Goal: Task Accomplishment & Management: Use online tool/utility

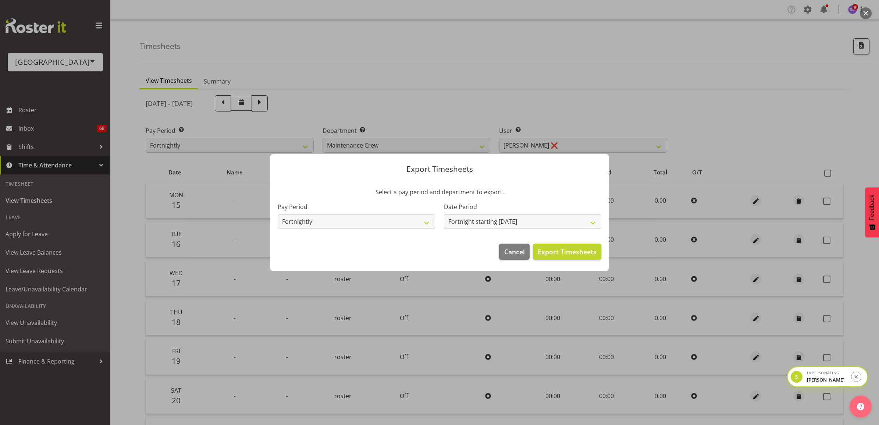
select select "919"
select select "[DATE]"
click at [507, 255] on span "Cancel" at bounding box center [514, 252] width 21 height 10
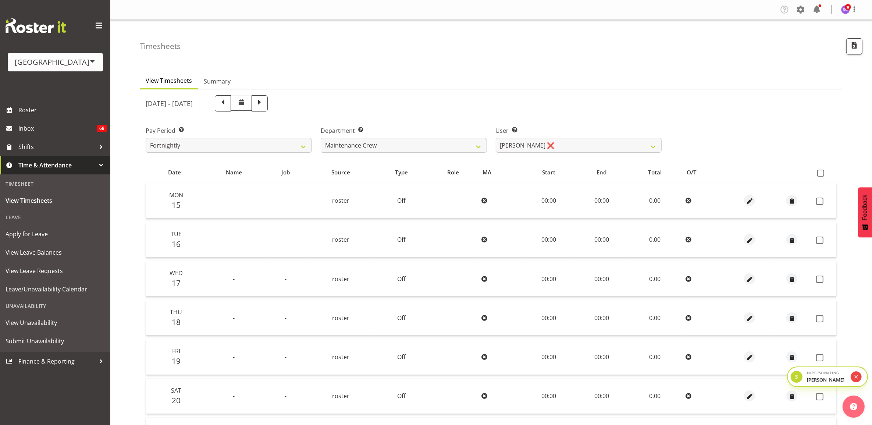
click at [858, 378] on icon "submit" at bounding box center [857, 377] width 6 height 6
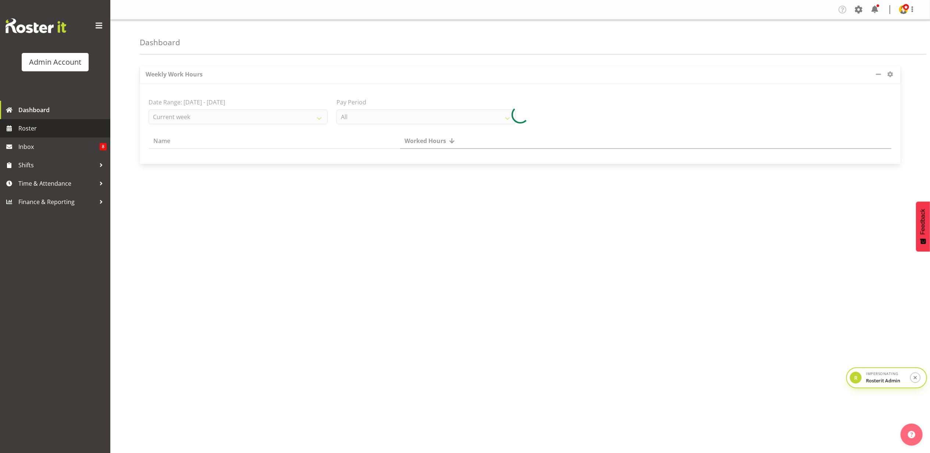
click at [42, 124] on span "Roster" at bounding box center [62, 128] width 88 height 11
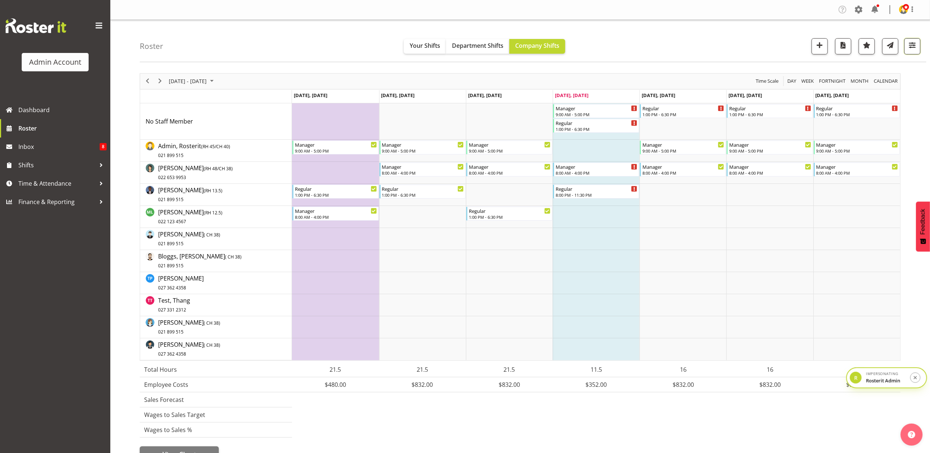
click at [918, 43] on button "button" at bounding box center [913, 46] width 16 height 16
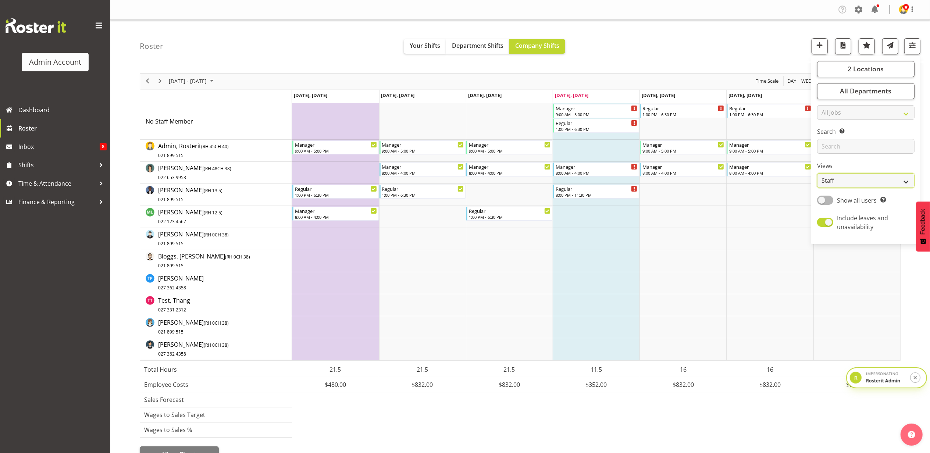
drag, startPoint x: 867, startPoint y: 183, endPoint x: 865, endPoint y: 187, distance: 4.6
click at [867, 183] on select "Staff Role Shift - Horizontal Shift - Vertical Staff - Location" at bounding box center [865, 180] width 97 height 15
select select "location"
click at [818, 174] on select "Staff Role Shift - Horizontal Shift - Vertical Staff - Location" at bounding box center [865, 180] width 97 height 15
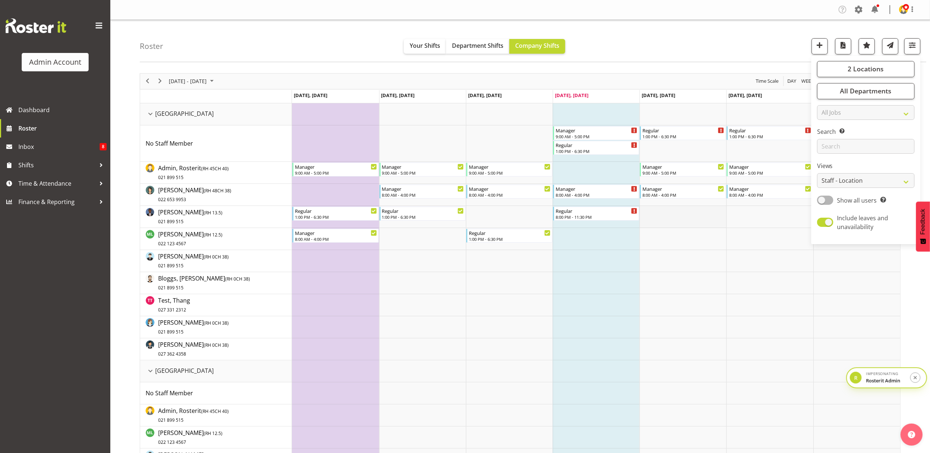
click at [692, 210] on td "Timeline Week of September 25, 2025" at bounding box center [683, 217] width 87 height 22
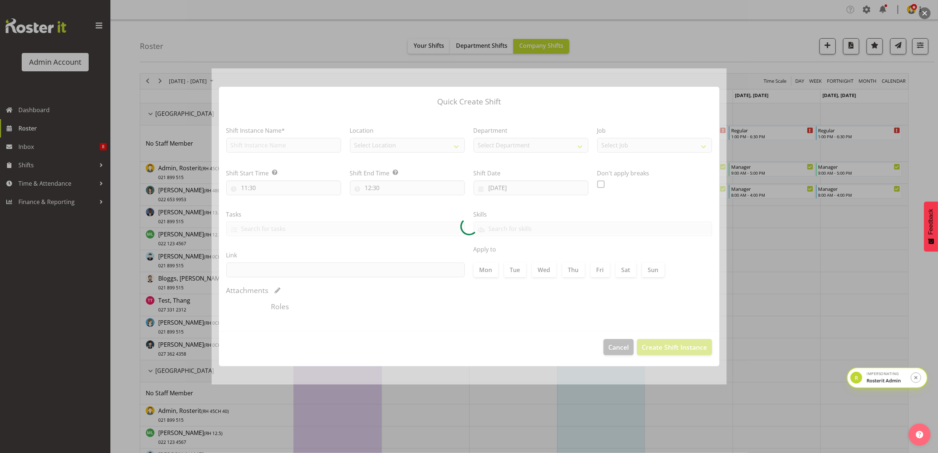
type input "26/09/2025"
checkbox input "true"
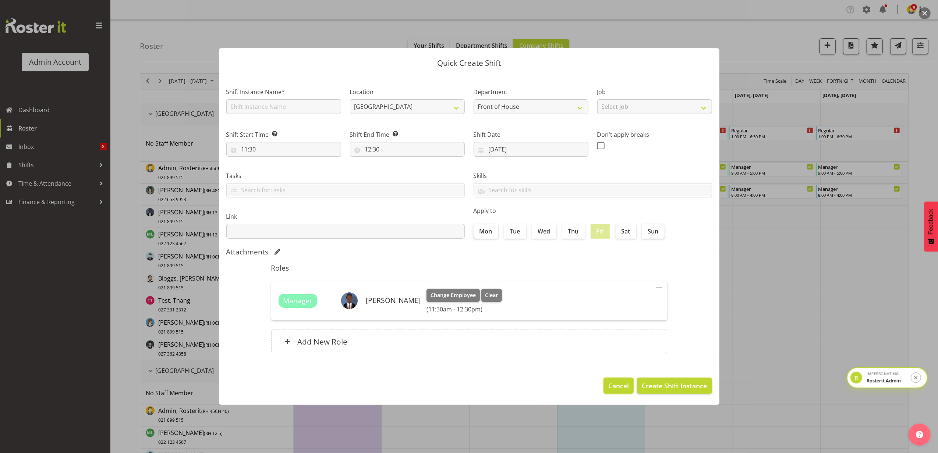
click at [617, 386] on span "Cancel" at bounding box center [618, 386] width 21 height 10
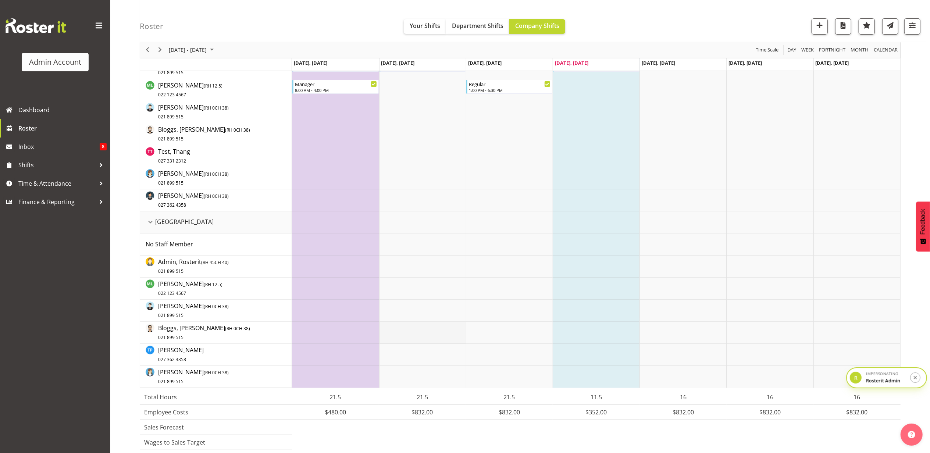
scroll to position [193, 0]
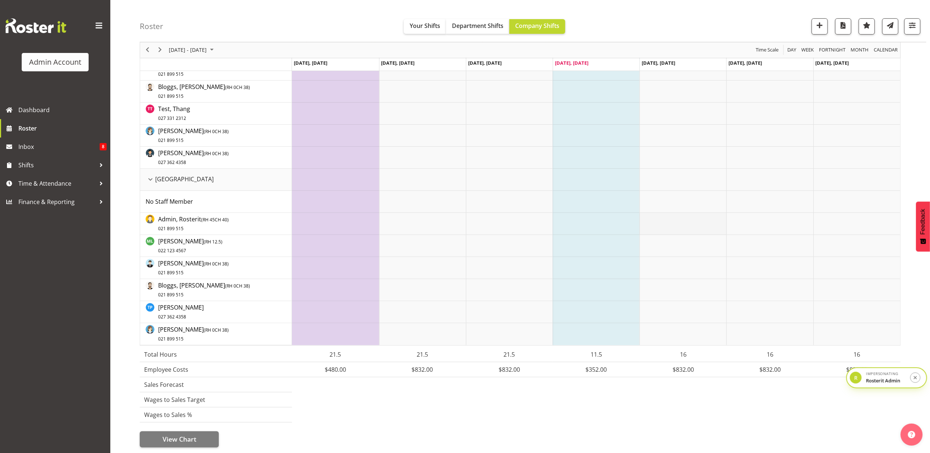
click at [678, 220] on td "Timeline Week of September 25, 2025" at bounding box center [683, 224] width 87 height 22
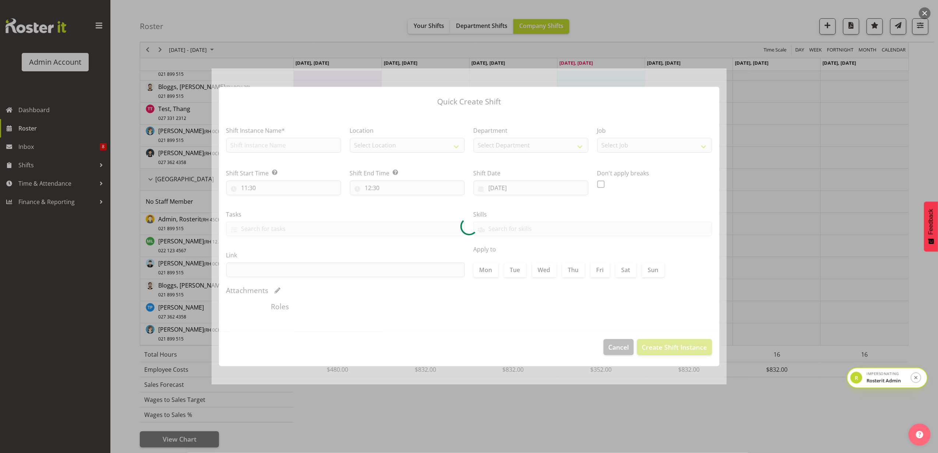
type input "26/09/2025"
checkbox input "true"
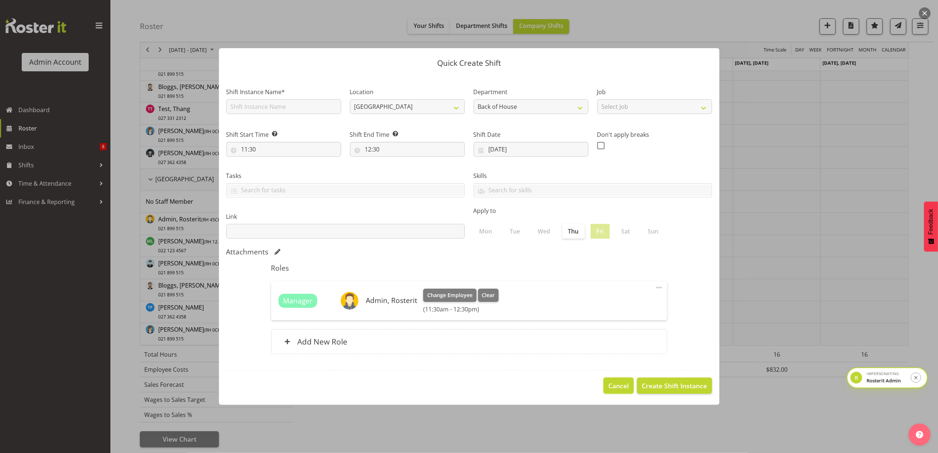
click at [618, 386] on span "Cancel" at bounding box center [618, 386] width 21 height 10
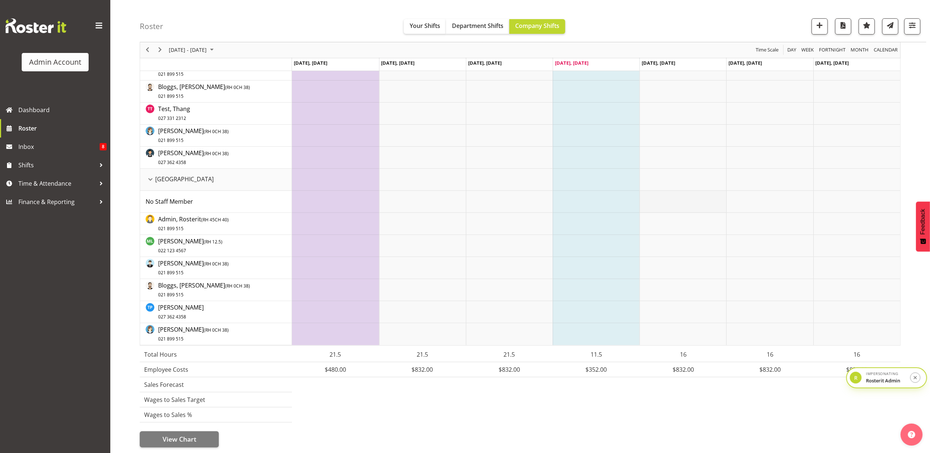
scroll to position [0, 0]
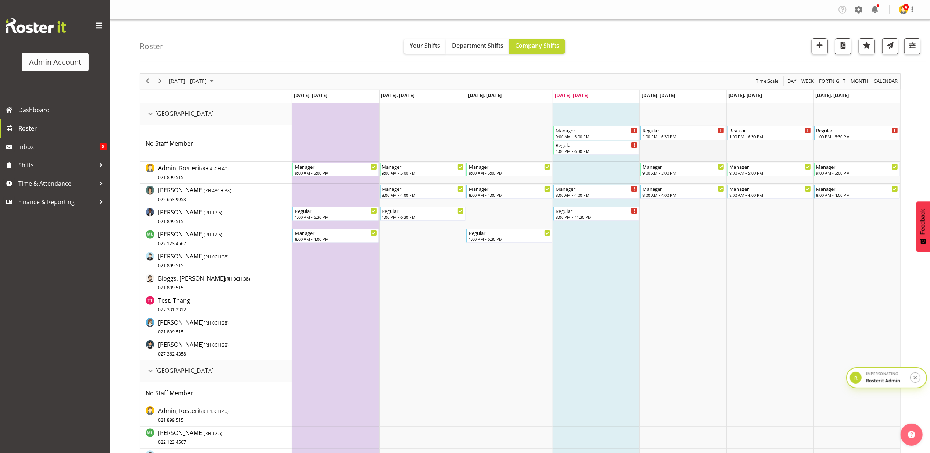
click at [667, 145] on td "Timeline Week of September 25, 2025" at bounding box center [683, 143] width 87 height 36
click at [917, 382] on button "submit" at bounding box center [916, 378] width 11 height 11
